Goal: Information Seeking & Learning: Check status

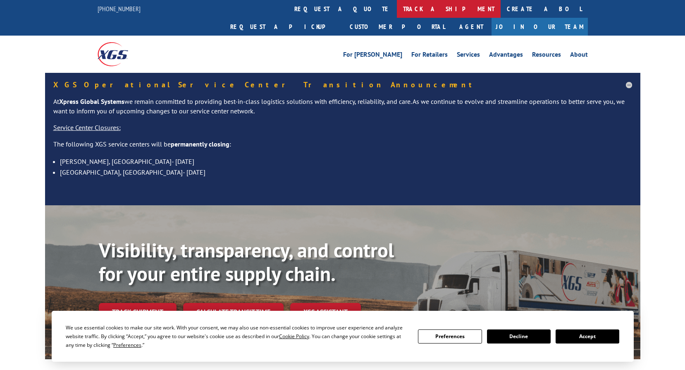
click at [397, 9] on link "track a shipment" at bounding box center [449, 9] width 104 height 18
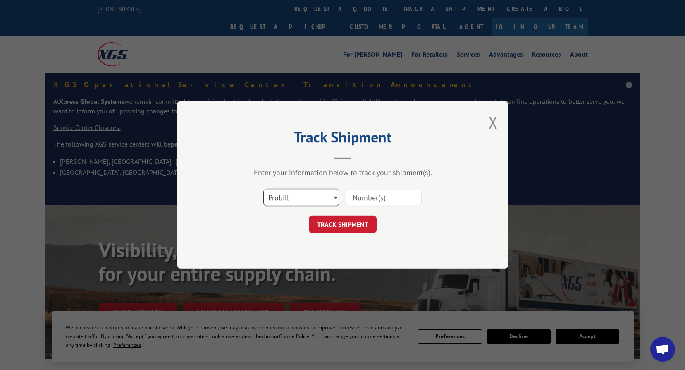
click at [332, 198] on select "Select category... Probill BOL PO" at bounding box center [301, 197] width 76 height 17
select select "bol"
click at [263, 189] on select "Select category... Probill BOL PO" at bounding box center [301, 197] width 76 height 17
click at [363, 201] on input at bounding box center [384, 197] width 76 height 17
type input "5537291"
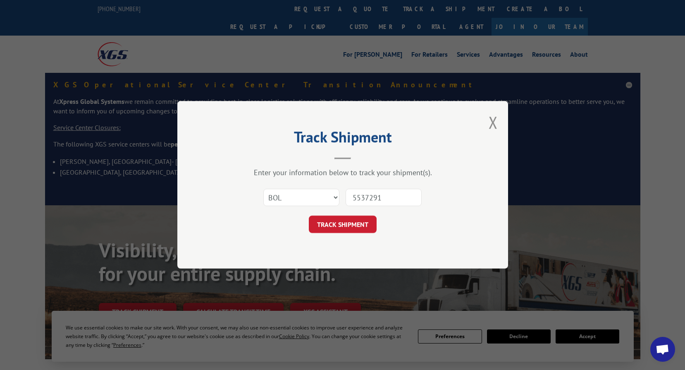
click button "TRACK SHIPMENT" at bounding box center [343, 224] width 68 height 17
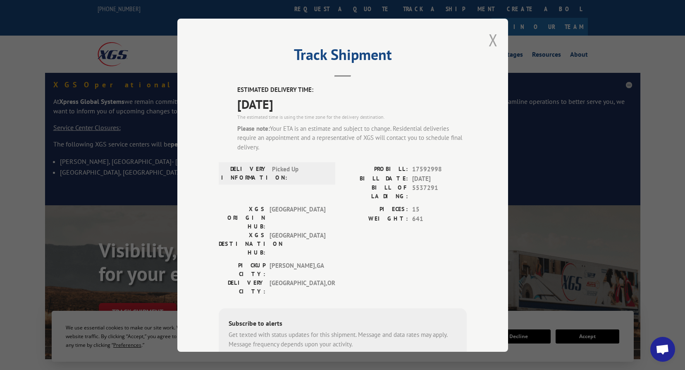
click at [491, 38] on button "Close modal" at bounding box center [493, 40] width 9 height 22
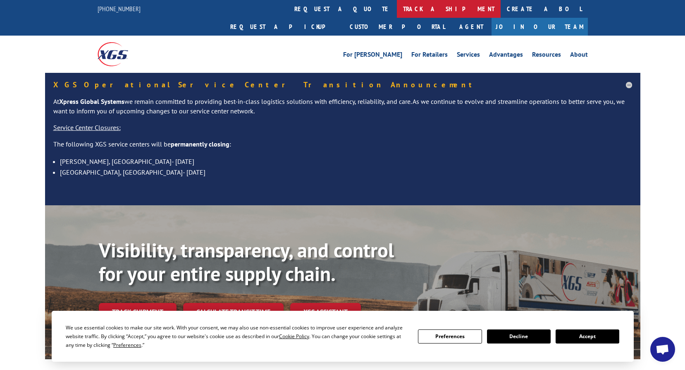
click at [397, 10] on link "track a shipment" at bounding box center [449, 9] width 104 height 18
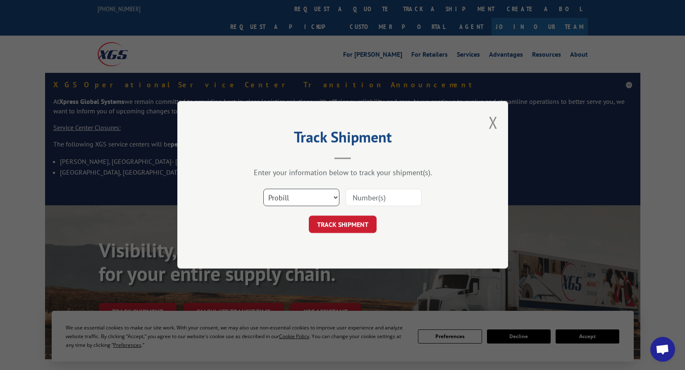
click at [333, 197] on select "Select category... Probill BOL PO" at bounding box center [301, 197] width 76 height 17
select select "bol"
click at [263, 189] on select "Select category... Probill BOL PO" at bounding box center [301, 197] width 76 height 17
click at [369, 199] on input at bounding box center [384, 197] width 76 height 17
type input "5537291"
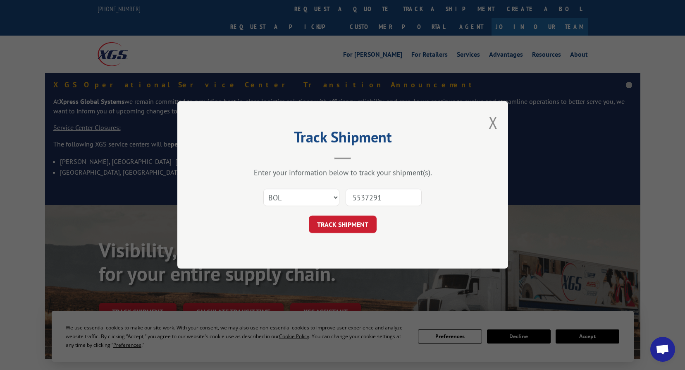
click button "TRACK SHIPMENT" at bounding box center [343, 224] width 68 height 17
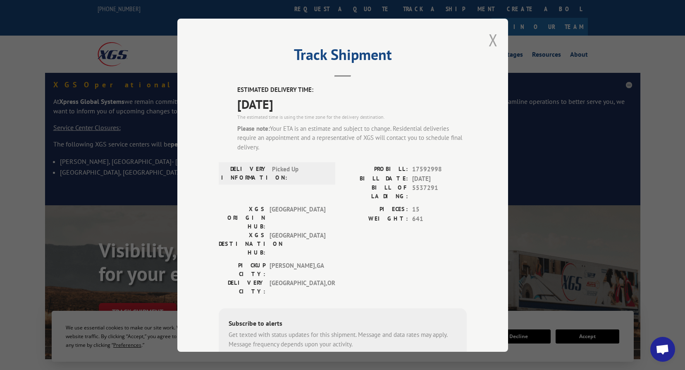
click at [489, 35] on button "Close modal" at bounding box center [493, 40] width 9 height 22
